Goal: Navigation & Orientation: Find specific page/section

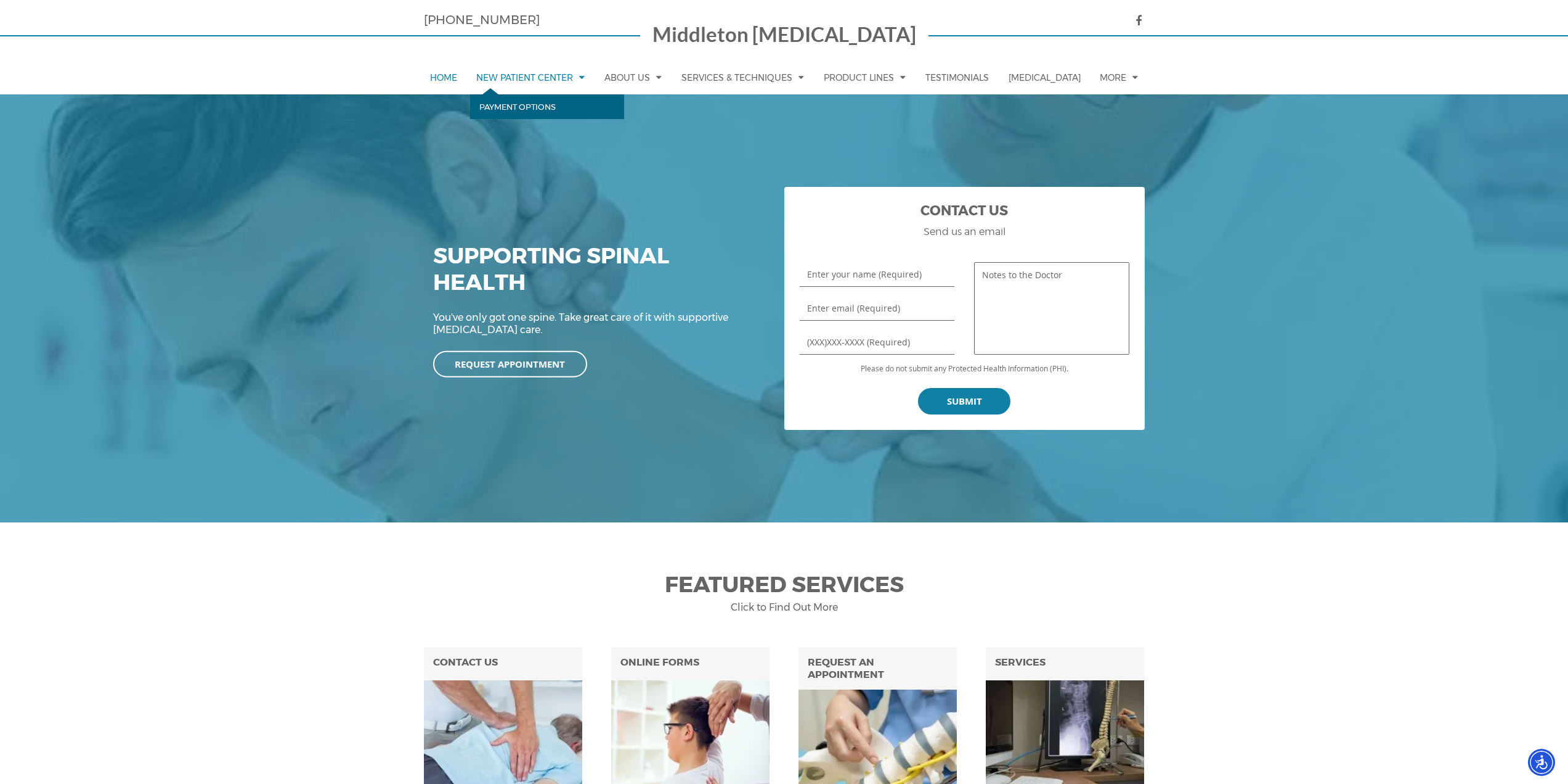
click at [540, 76] on link "New Patient Center" at bounding box center [530, 77] width 121 height 34
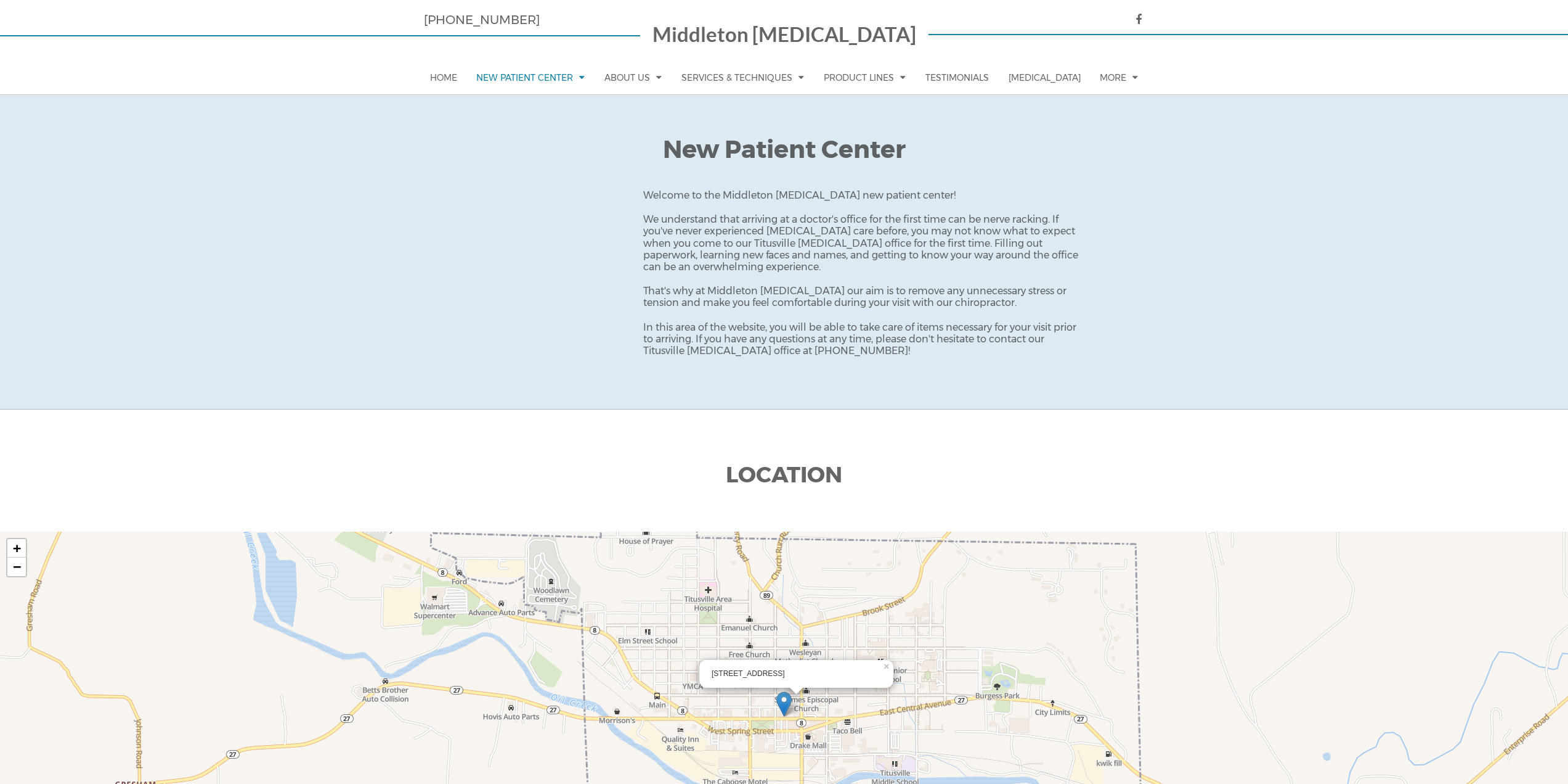
scroll to position [409, 0]
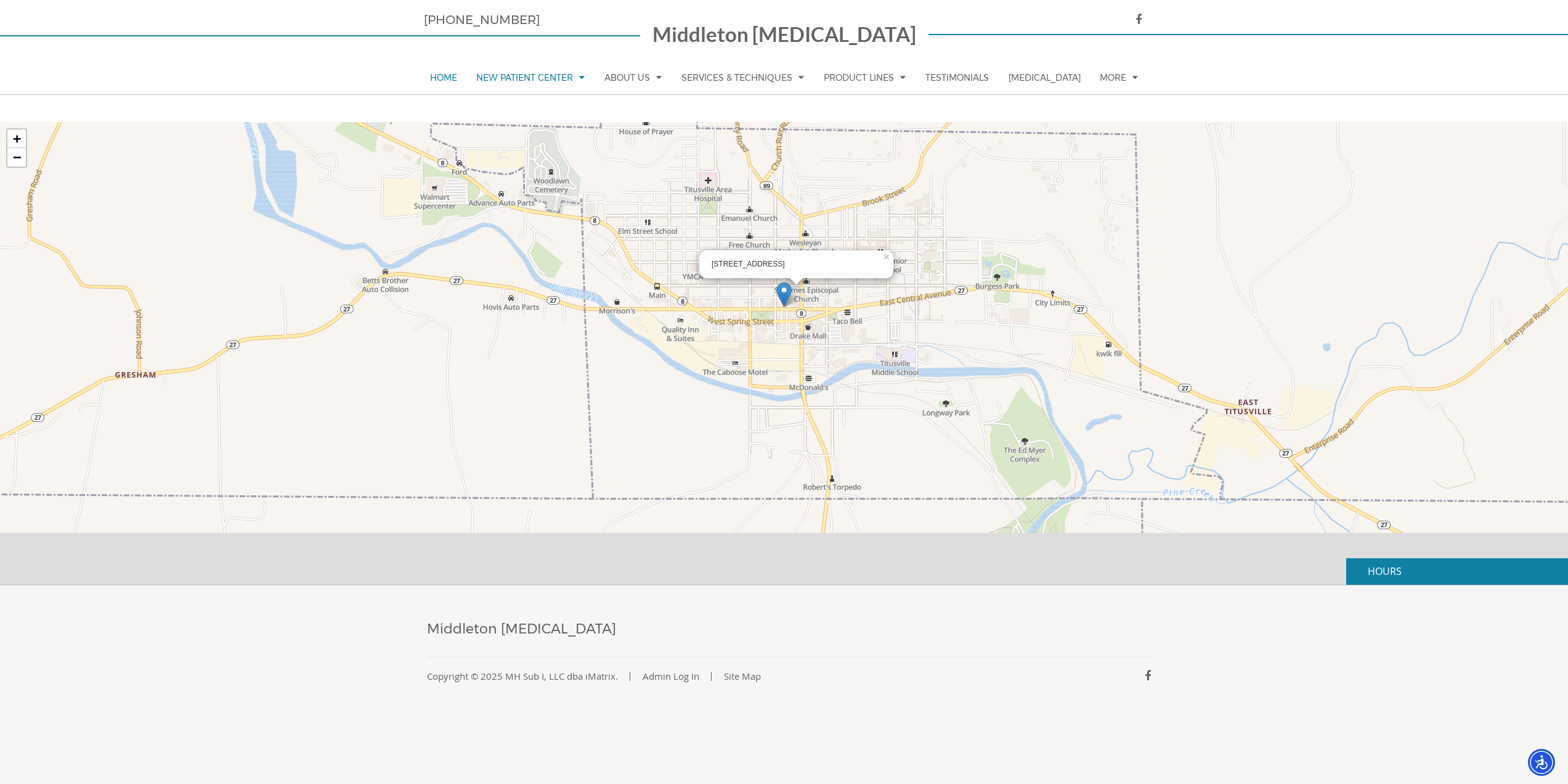
click at [436, 73] on link "Home" at bounding box center [444, 78] width 40 height 33
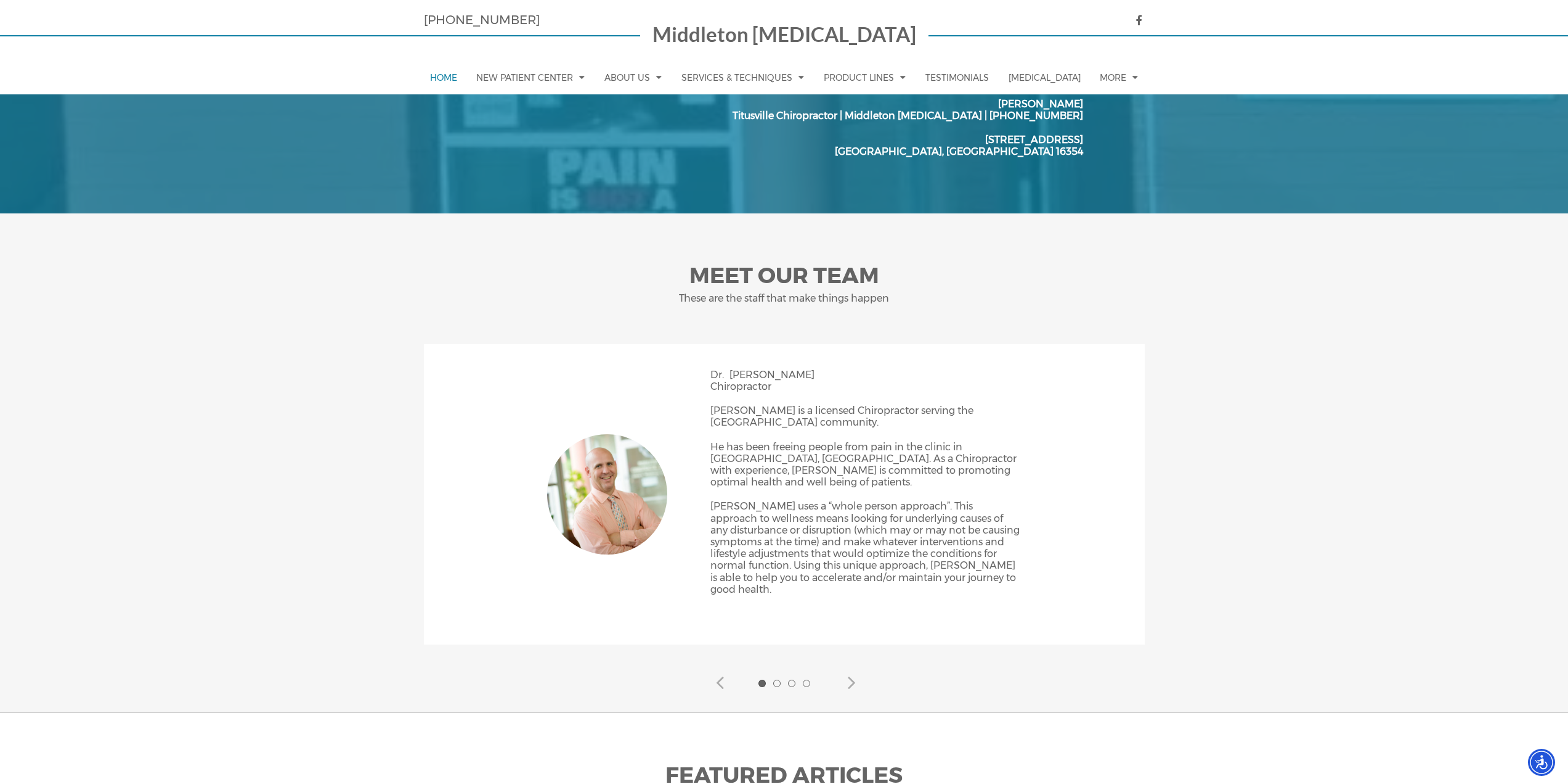
scroll to position [1418, 0]
